Goal: Information Seeking & Learning: Find specific page/section

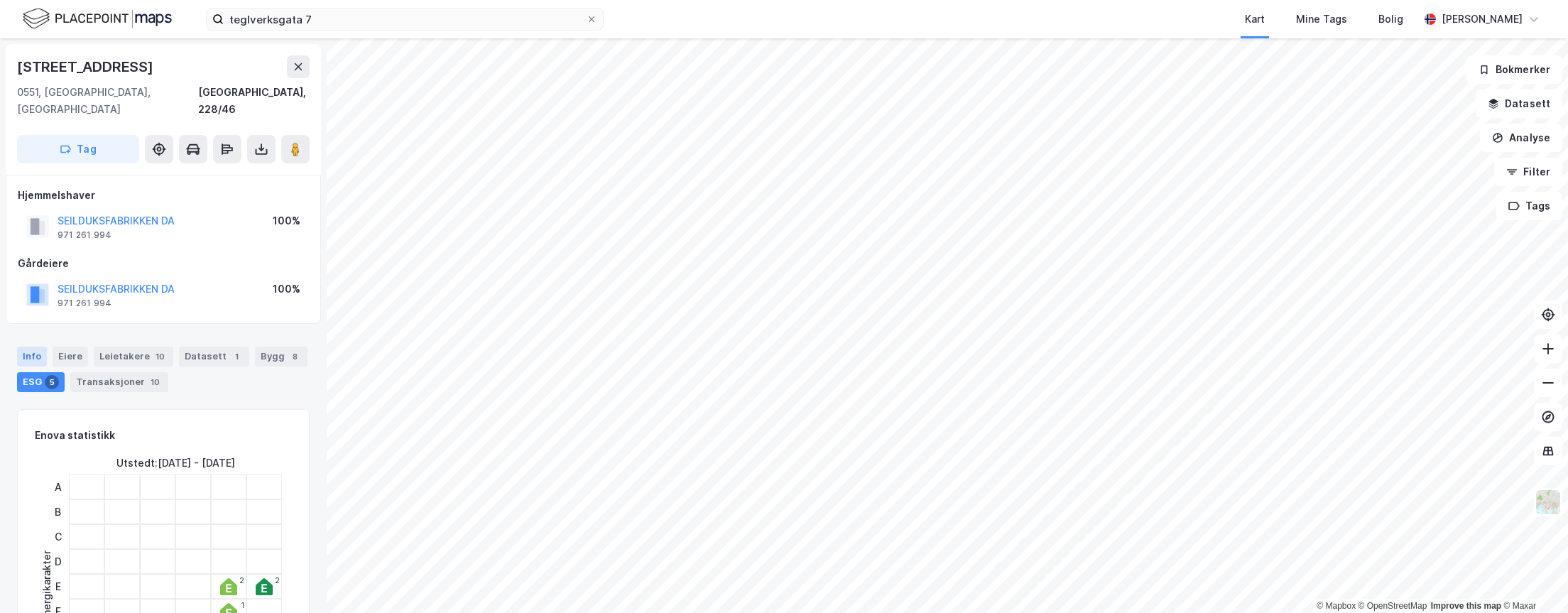
click at [24, 347] on div "Info" at bounding box center [32, 356] width 30 height 20
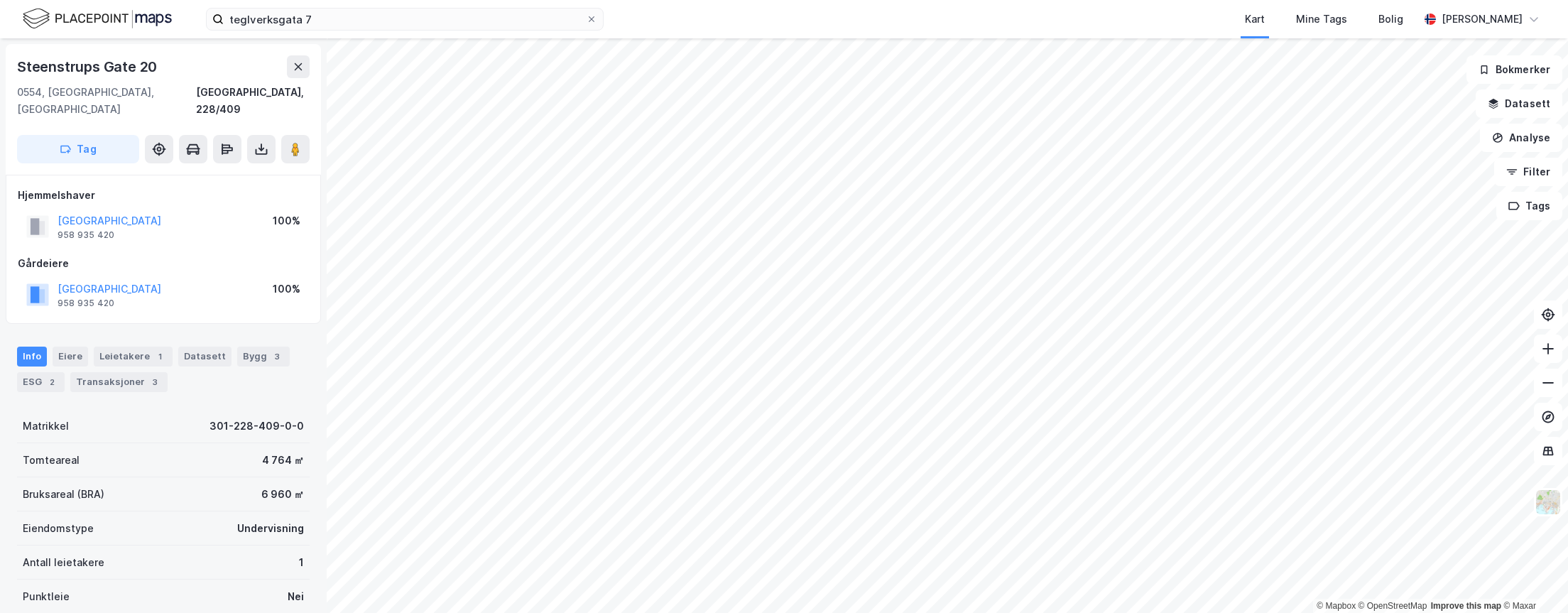
scroll to position [1, 0]
click at [76, 297] on div "971 261 994" at bounding box center [85, 303] width 54 height 11
click at [772, 612] on html "teglverksgata 7 Kart Mine Tags Bolig [PERSON_NAME] © Mapbox © OpenStreetMap Imp…" at bounding box center [784, 306] width 1568 height 613
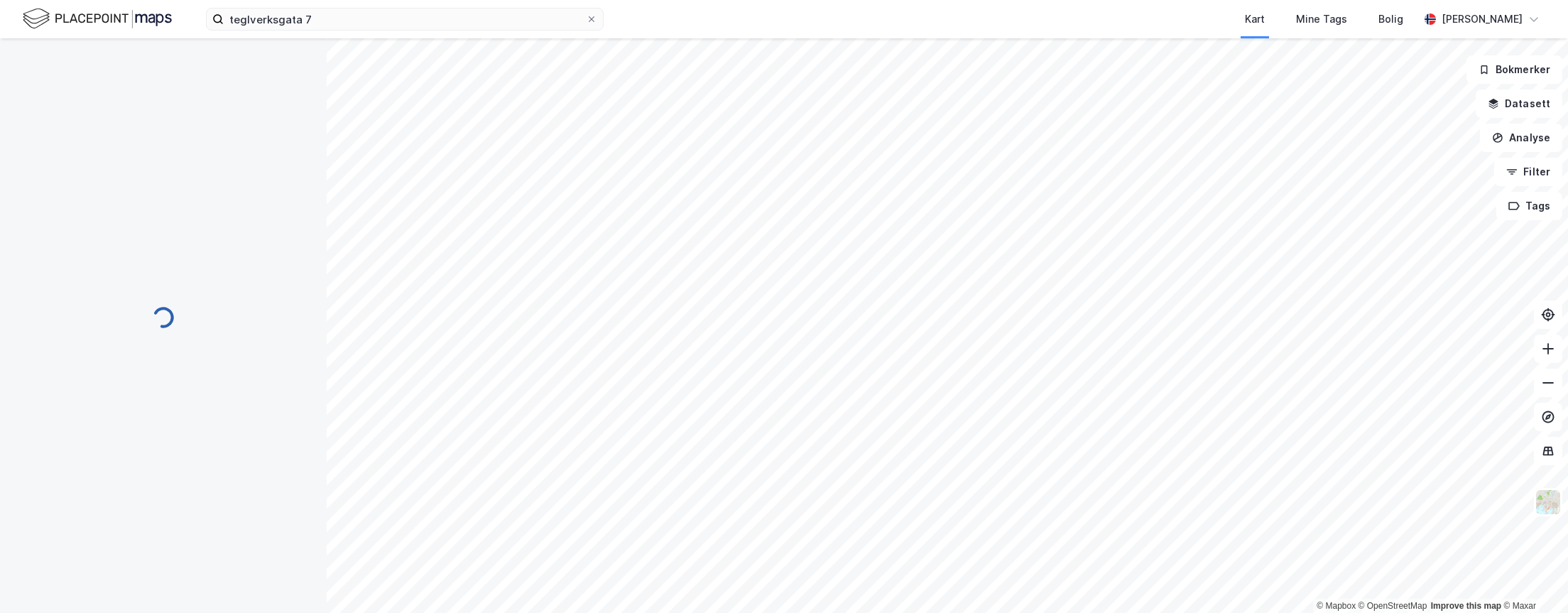
scroll to position [1, 0]
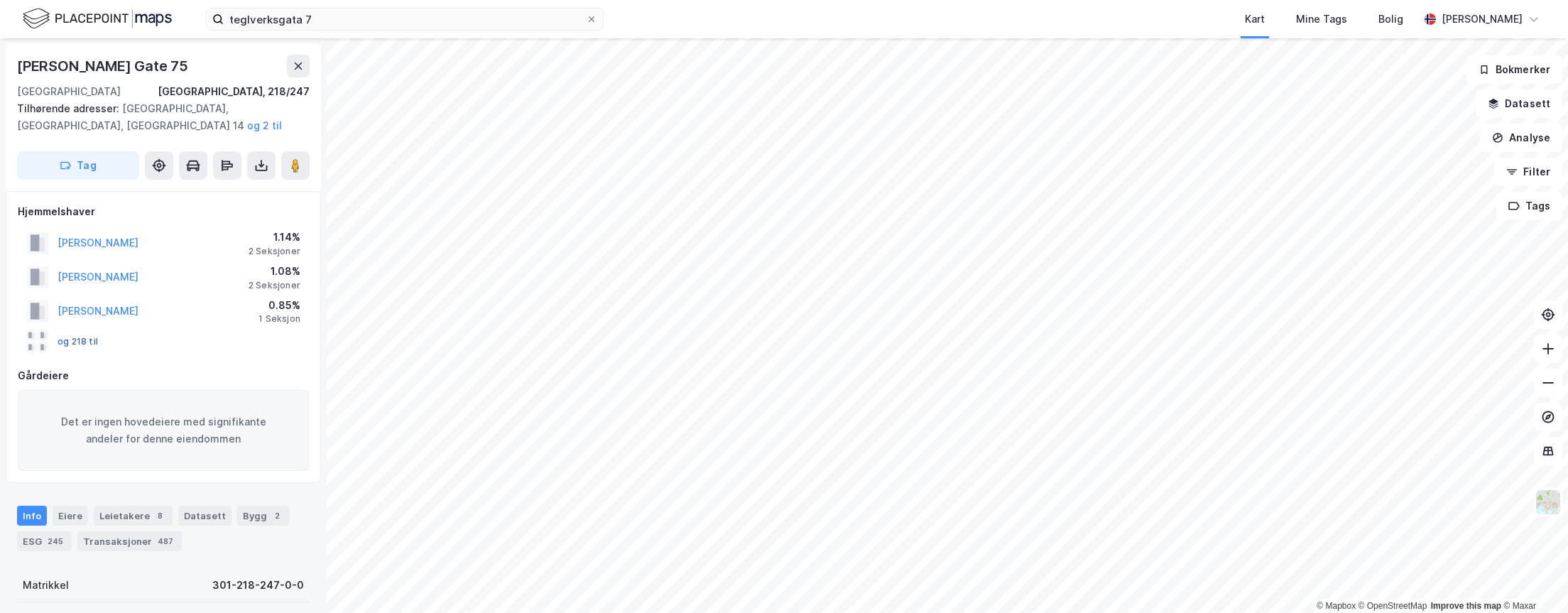
click at [0, 0] on button "og 218 til" at bounding box center [0, 0] width 0 height 0
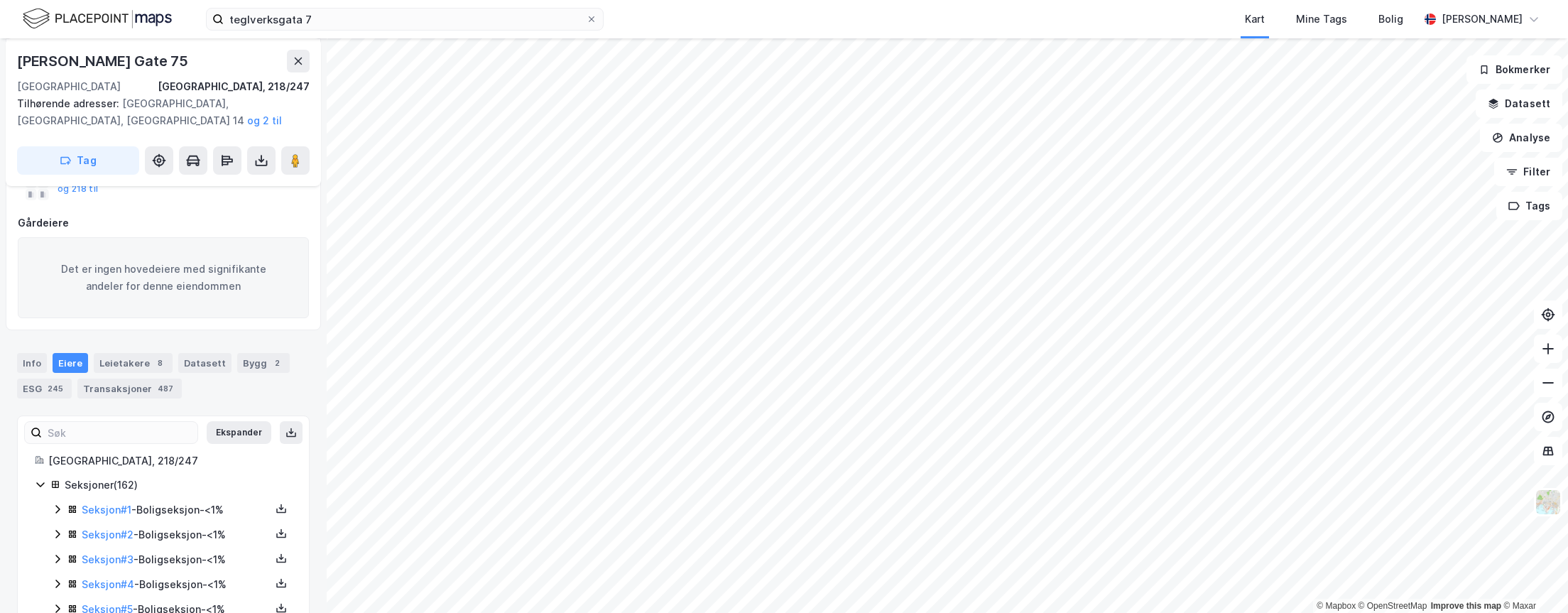
scroll to position [355, 0]
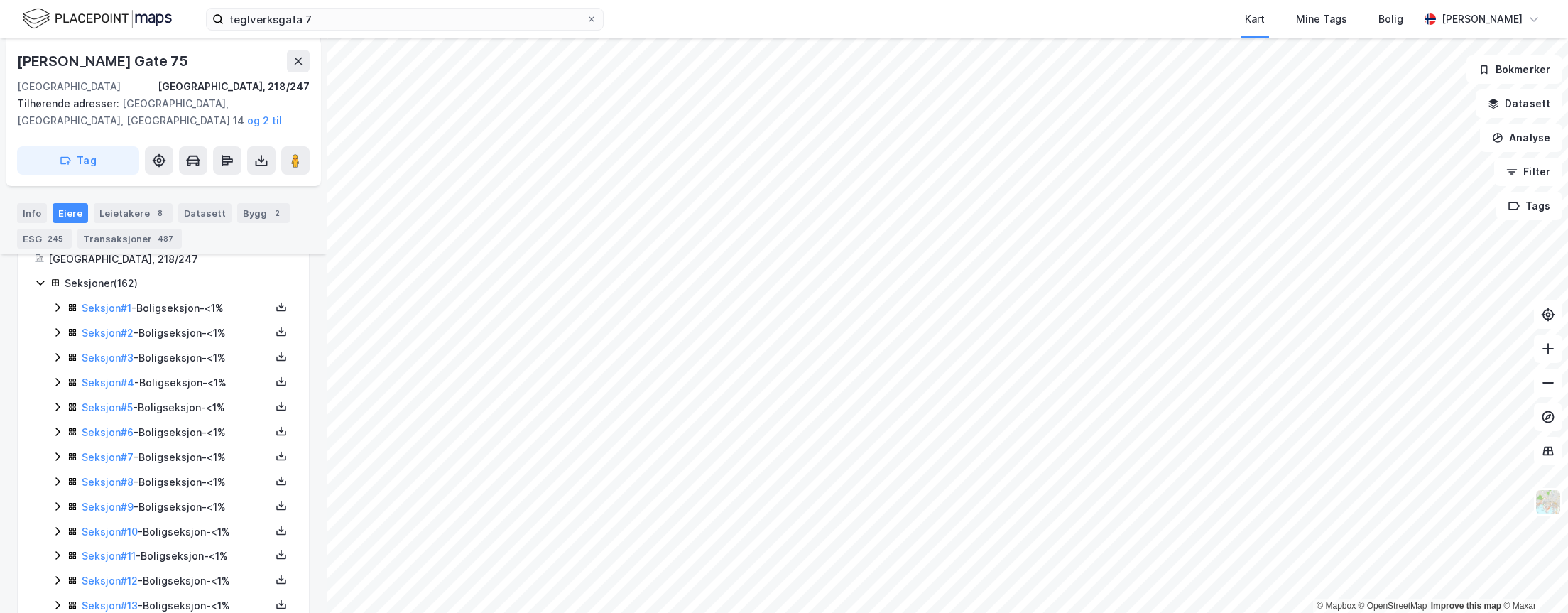
click at [44, 284] on icon at bounding box center [40, 283] width 11 height 11
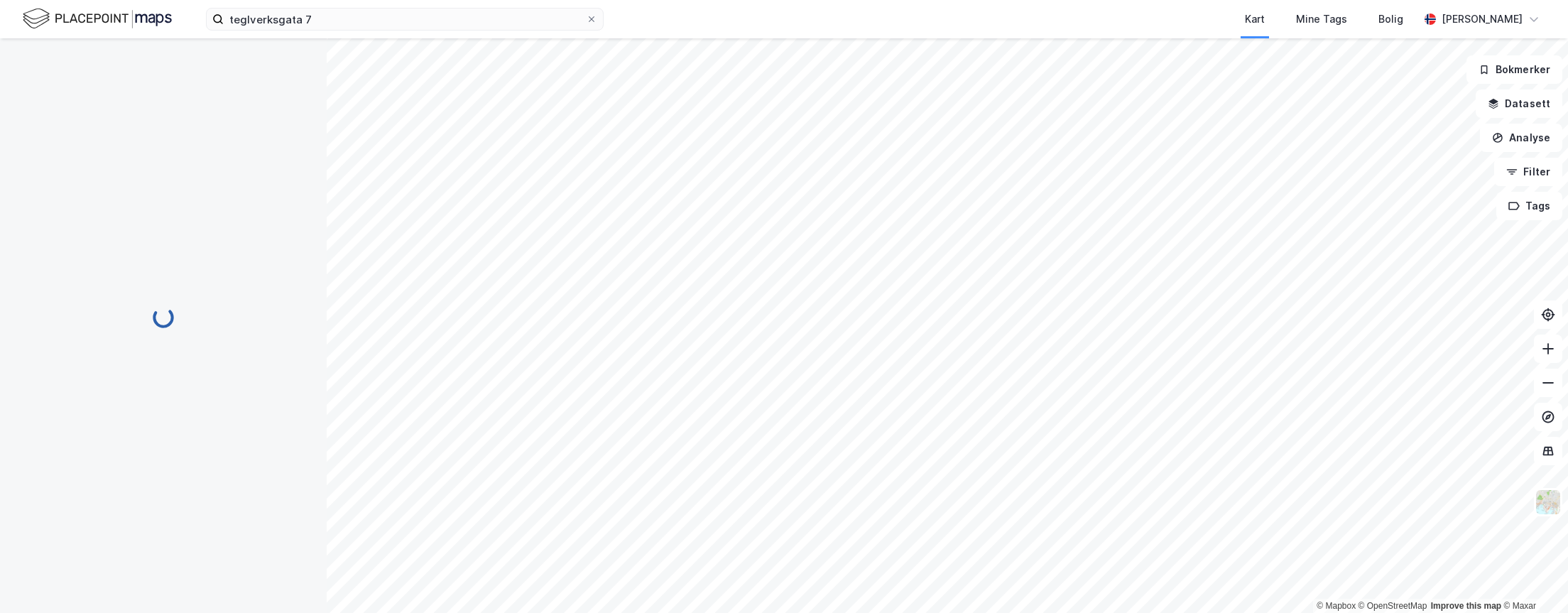
scroll to position [0, 0]
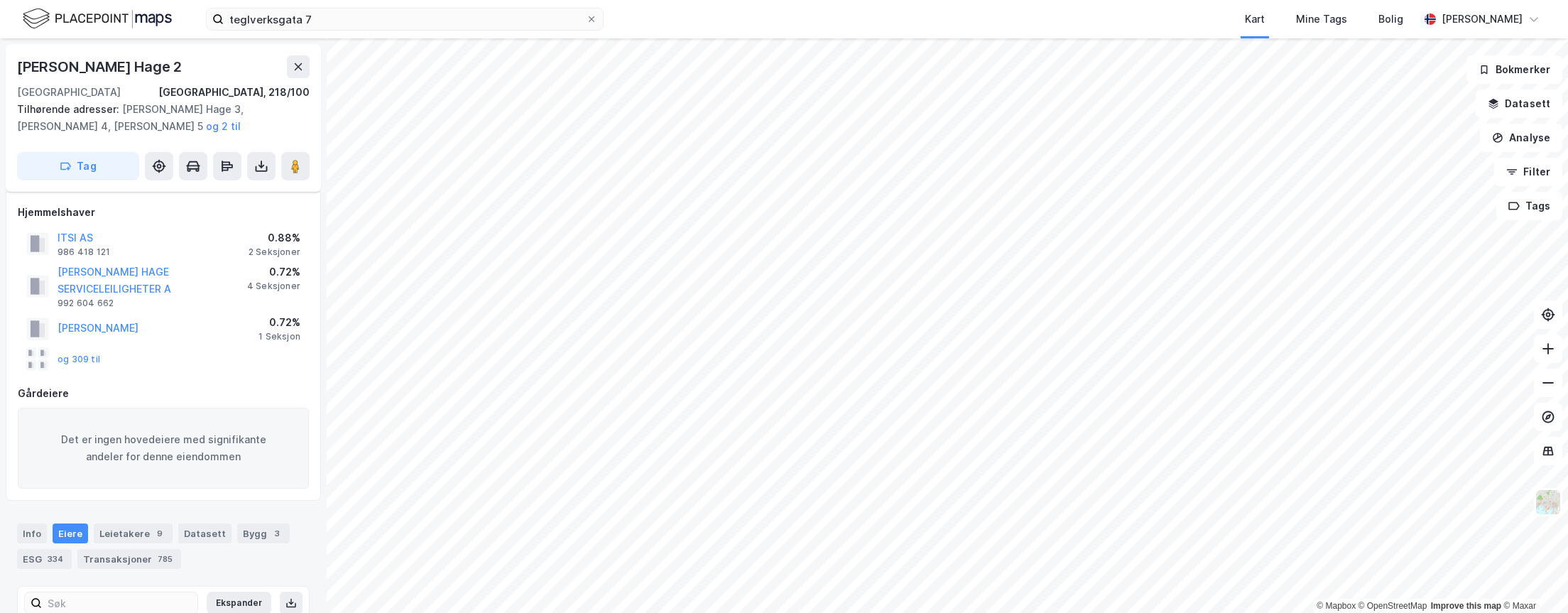
scroll to position [70, 0]
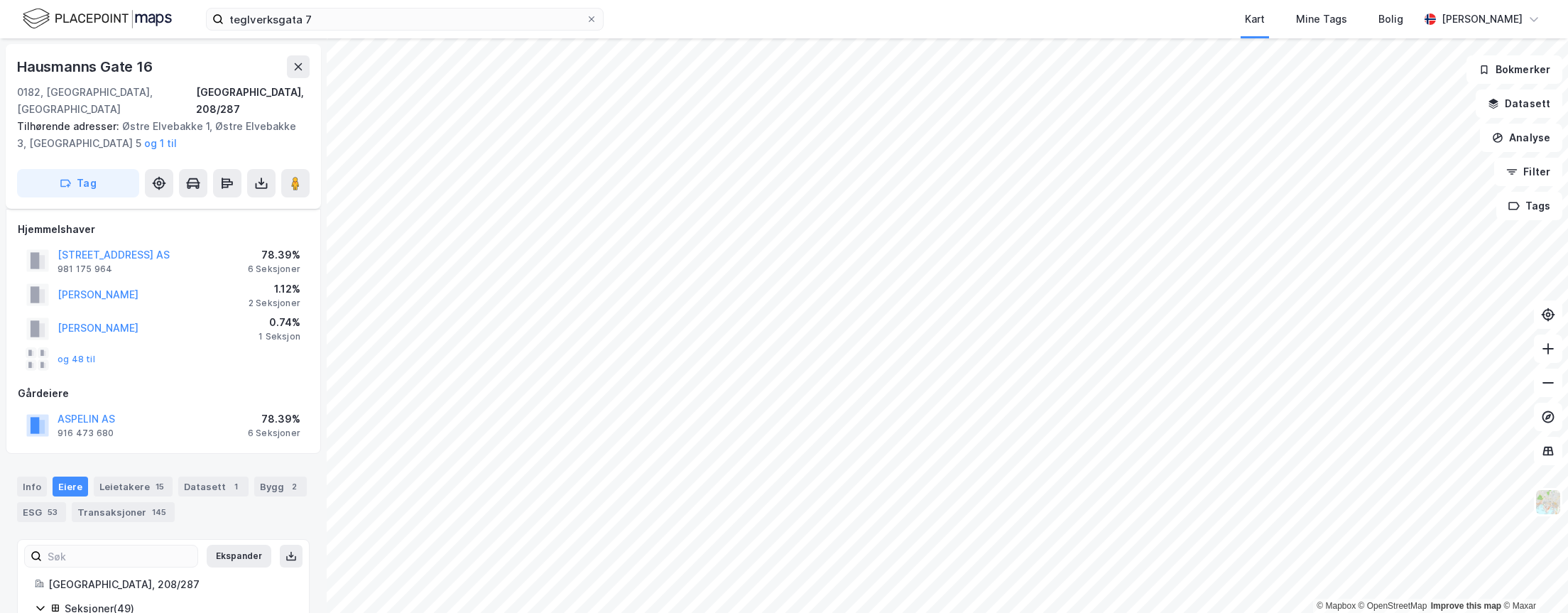
scroll to position [70, 0]
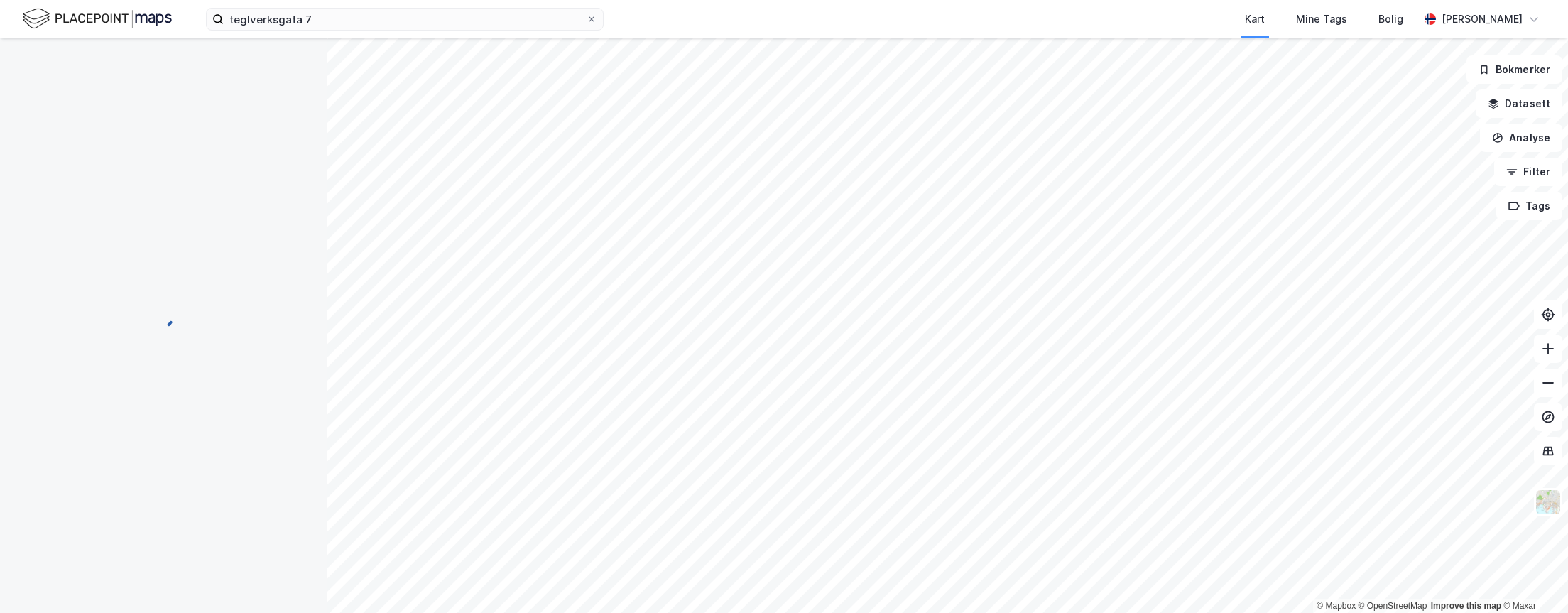
scroll to position [70, 0]
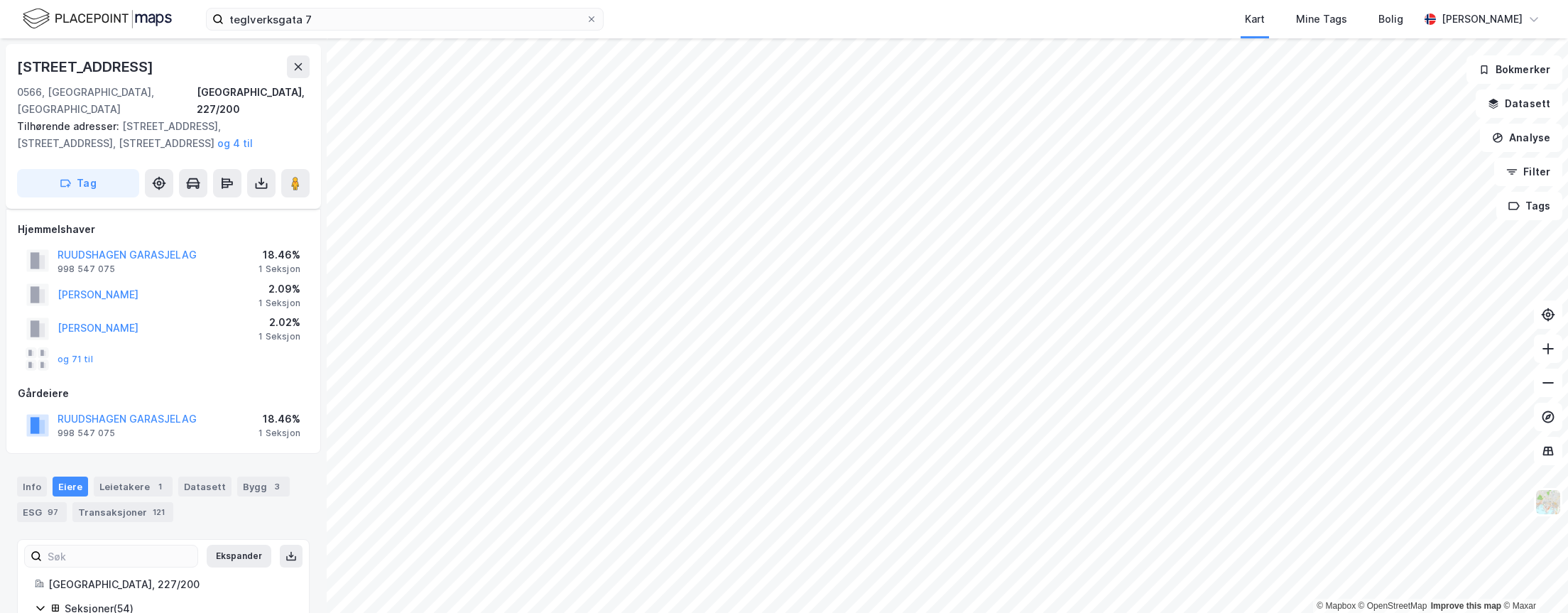
scroll to position [69, 0]
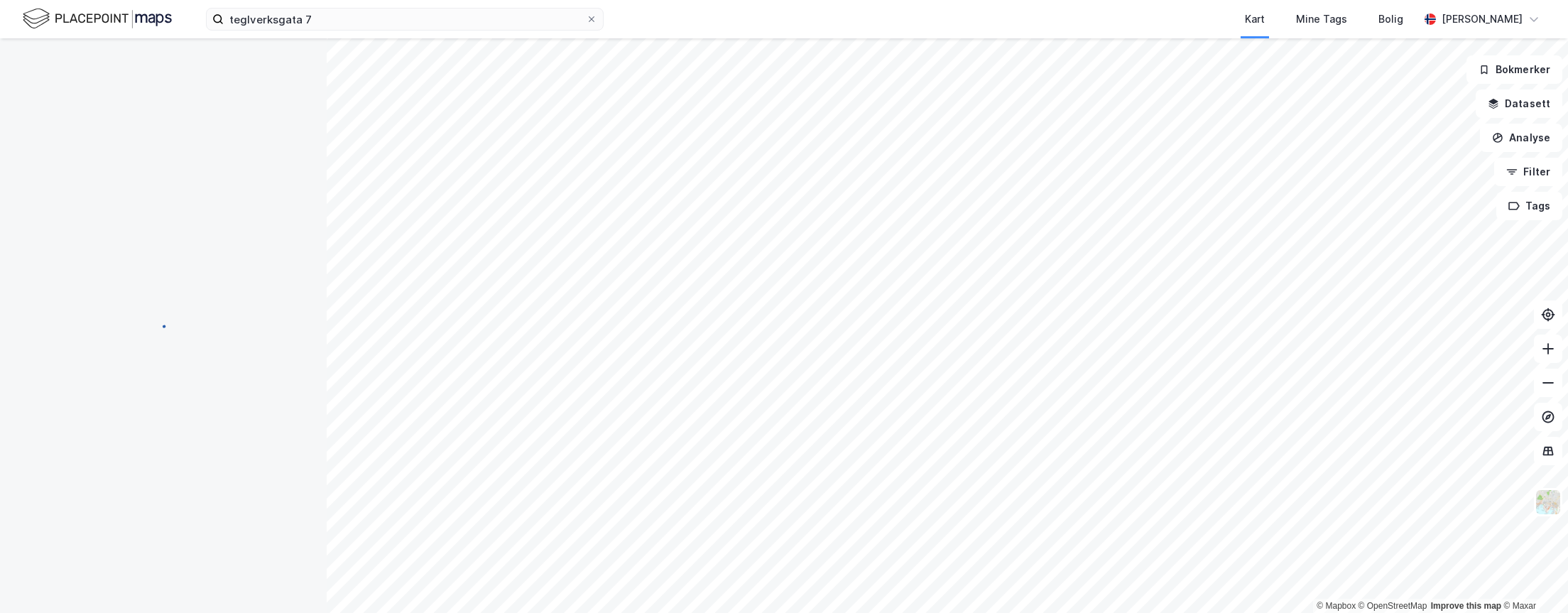
scroll to position [59, 0]
